Goal: Find specific page/section: Find specific page/section

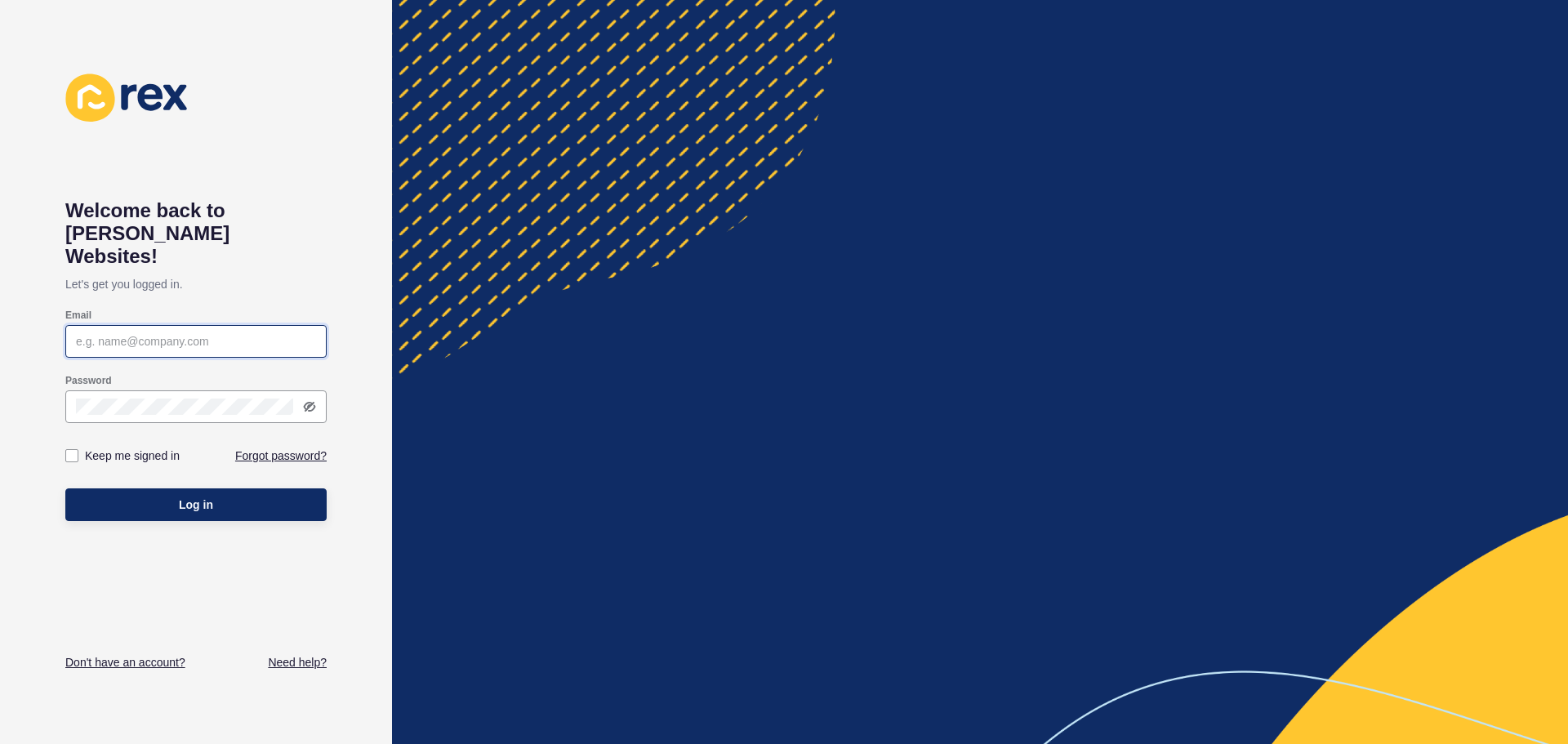
type input "[EMAIL_ADDRESS][DOMAIN_NAME]"
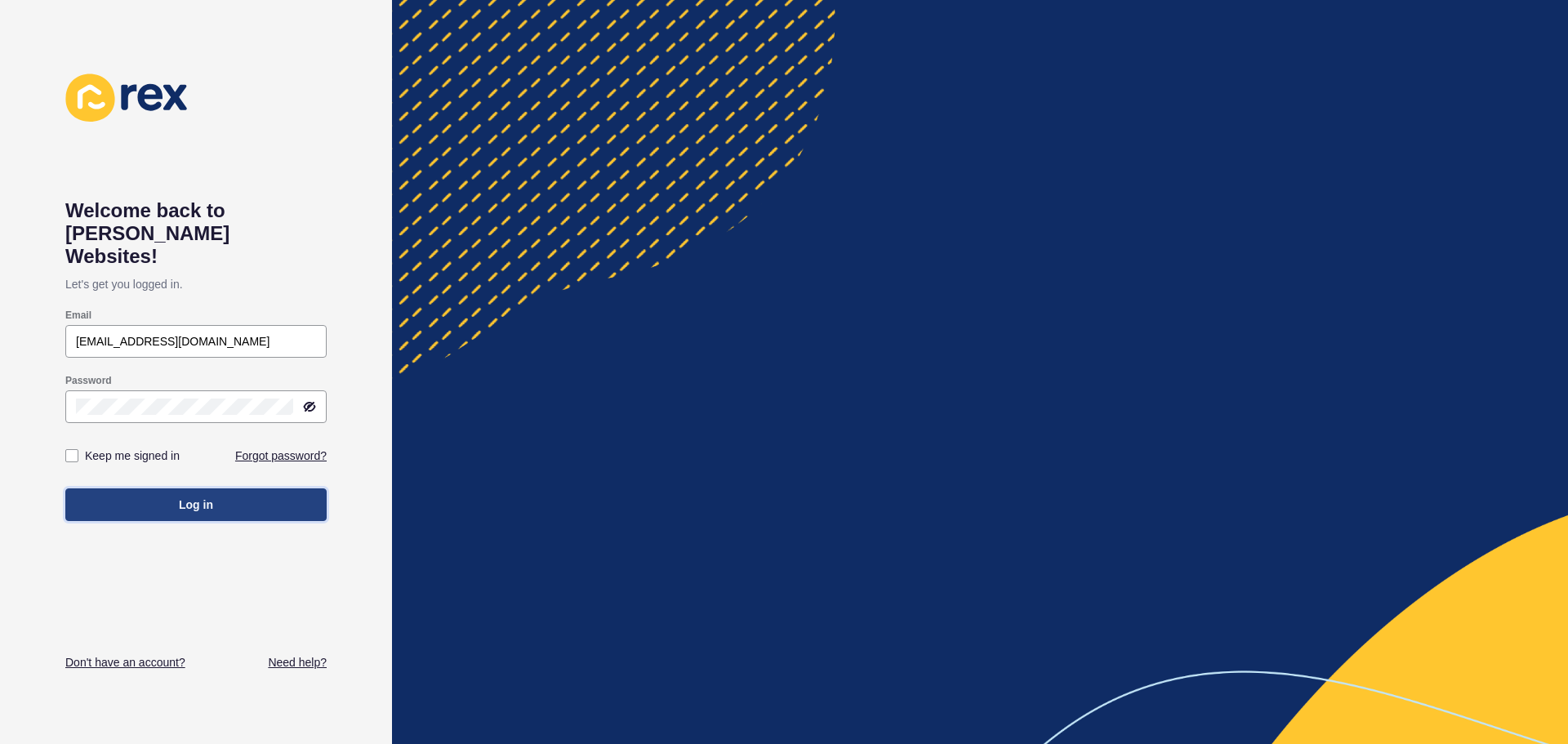
click at [216, 488] on button "Log in" at bounding box center [196, 504] width 262 height 33
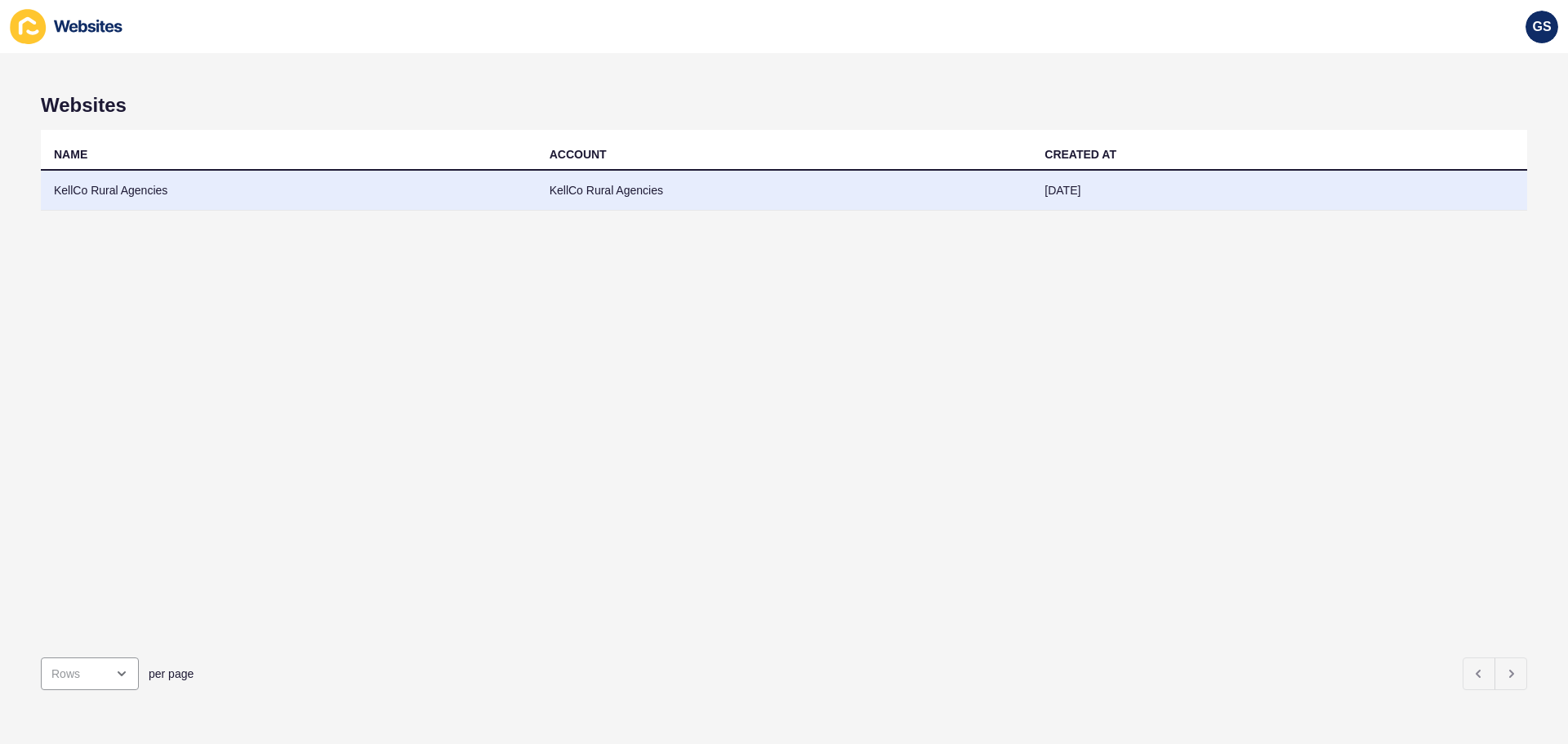
click at [447, 186] on td "KellCo Rural Agencies" at bounding box center [289, 191] width 495 height 40
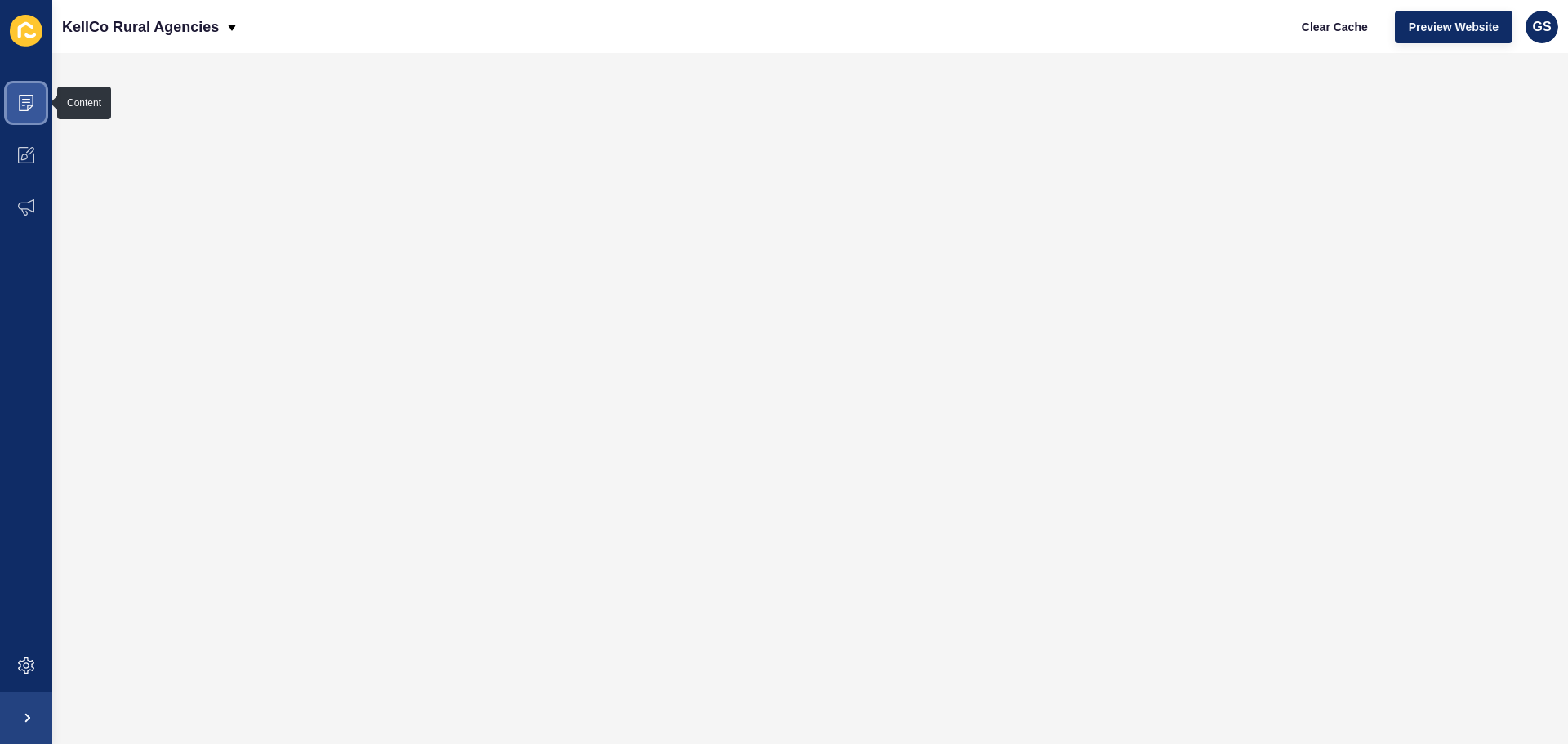
click at [38, 111] on span at bounding box center [26, 102] width 53 height 53
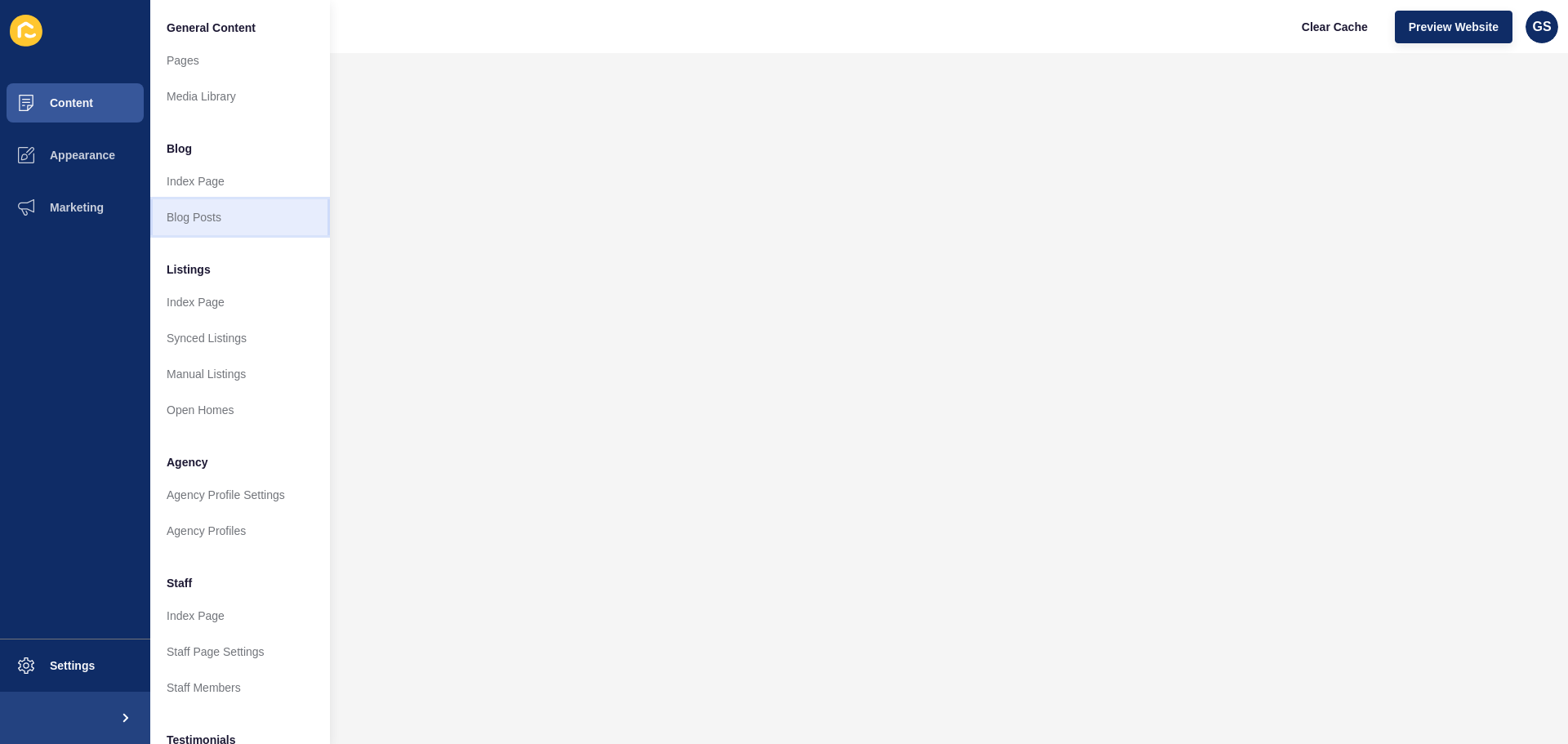
click at [197, 208] on link "Blog Posts" at bounding box center [240, 217] width 180 height 36
